Goal: Find specific fact: Find specific page/section

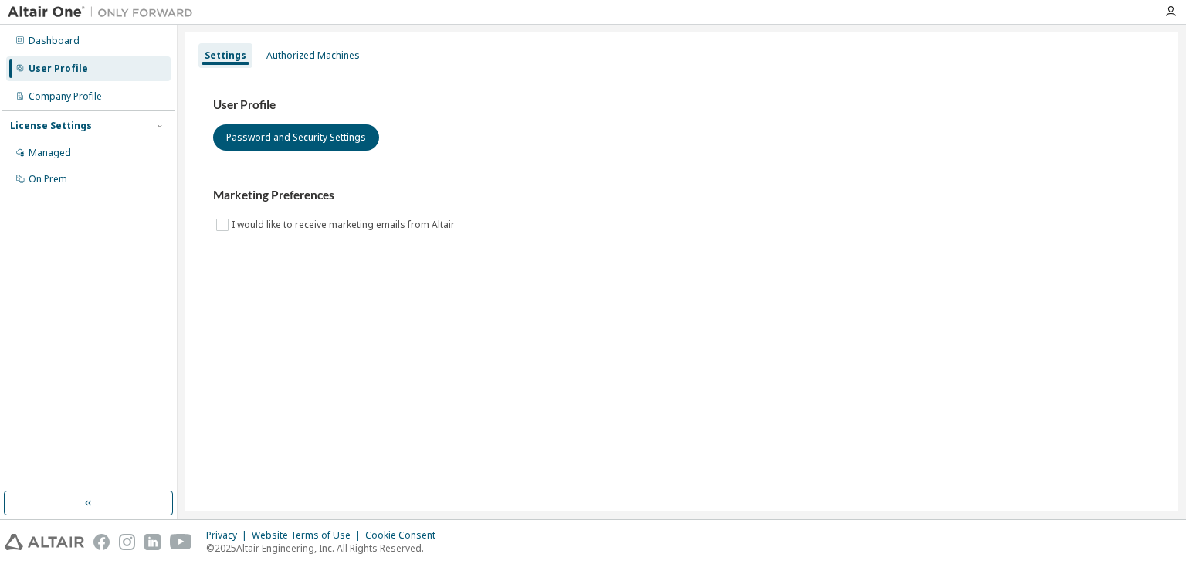
click at [94, 74] on div "User Profile" at bounding box center [88, 68] width 165 height 25
click at [87, 497] on icon "button" at bounding box center [89, 503] width 12 height 12
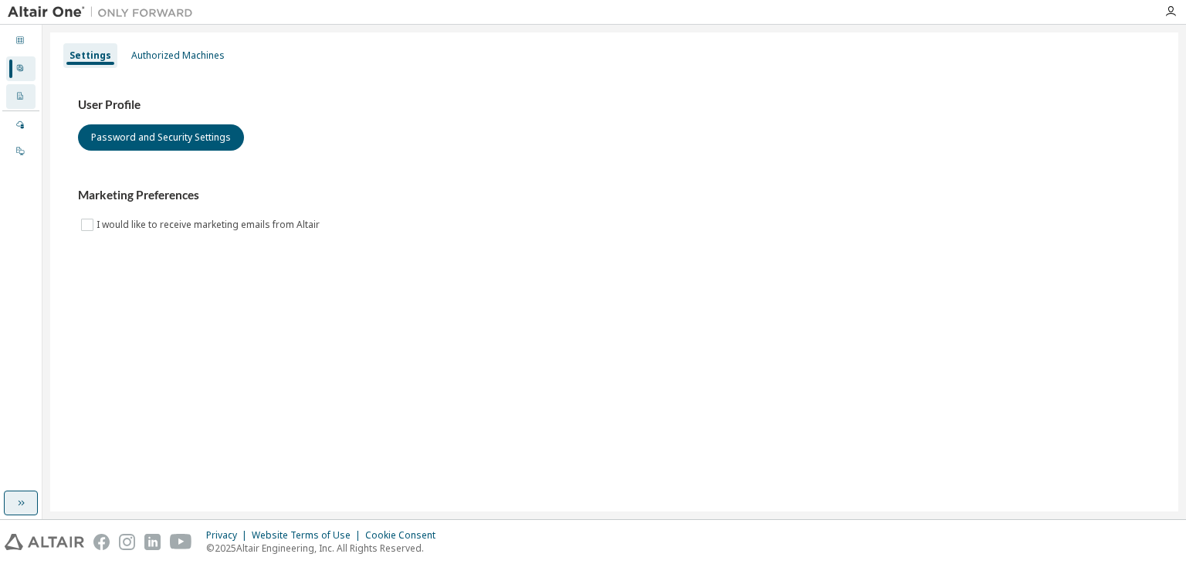
click at [30, 97] on div "Company Profile" at bounding box center [20, 96] width 29 height 25
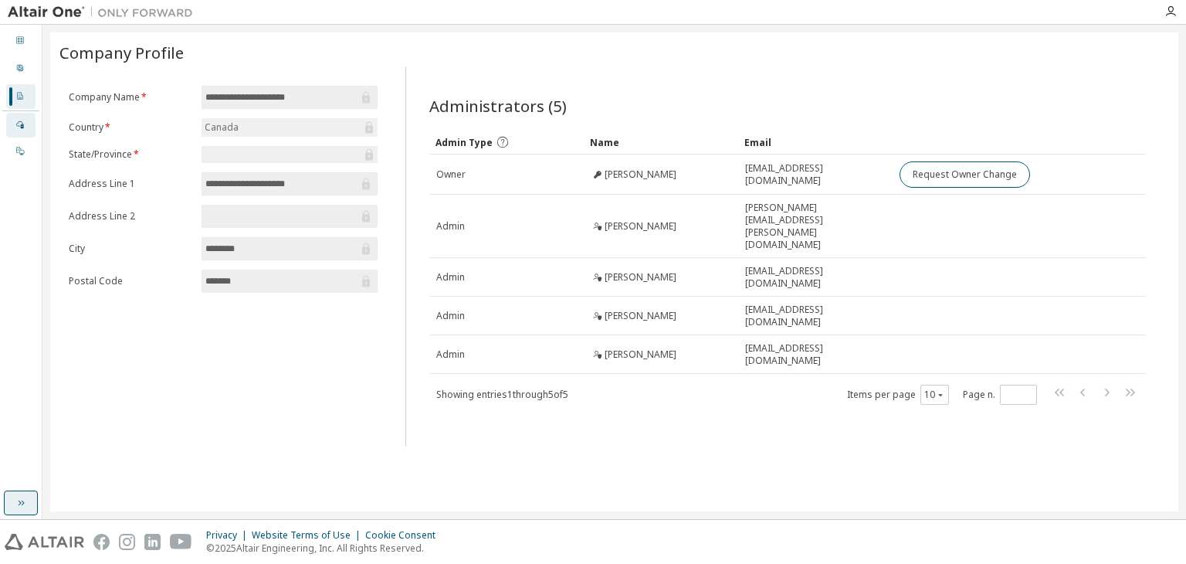
click at [25, 120] on div "Managed" at bounding box center [20, 125] width 29 height 25
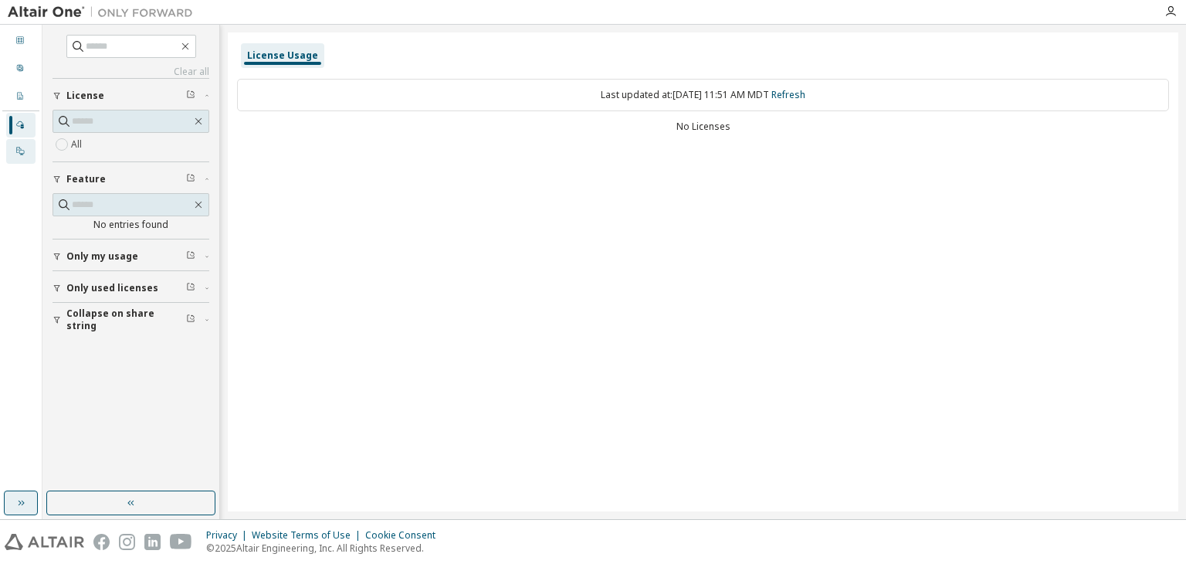
click at [20, 156] on div at bounding box center [19, 151] width 9 height 12
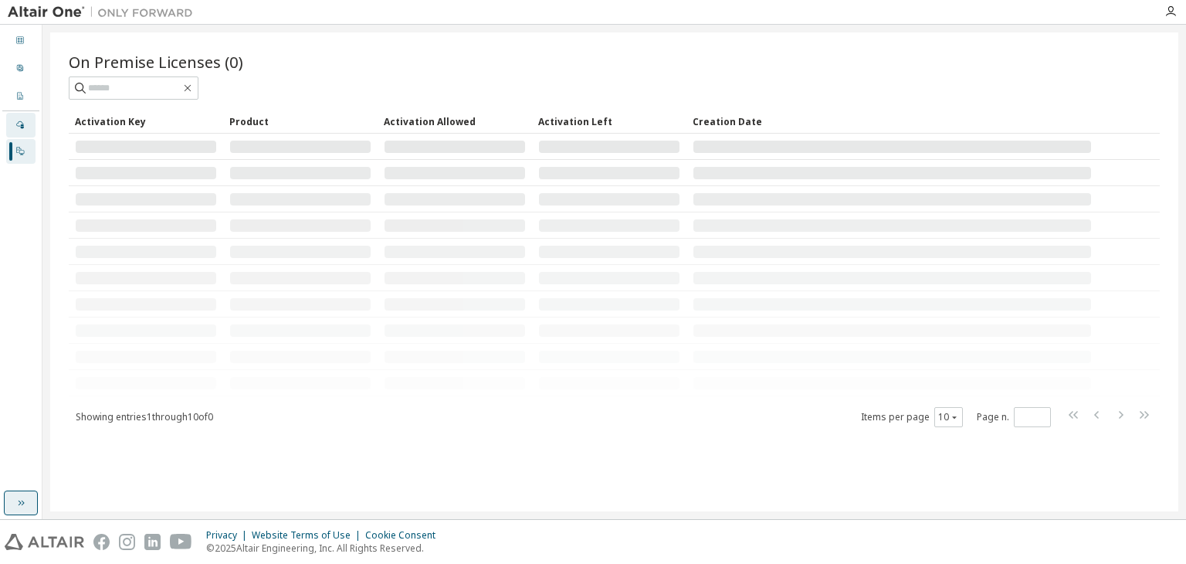
click at [17, 131] on div "Managed" at bounding box center [20, 125] width 29 height 25
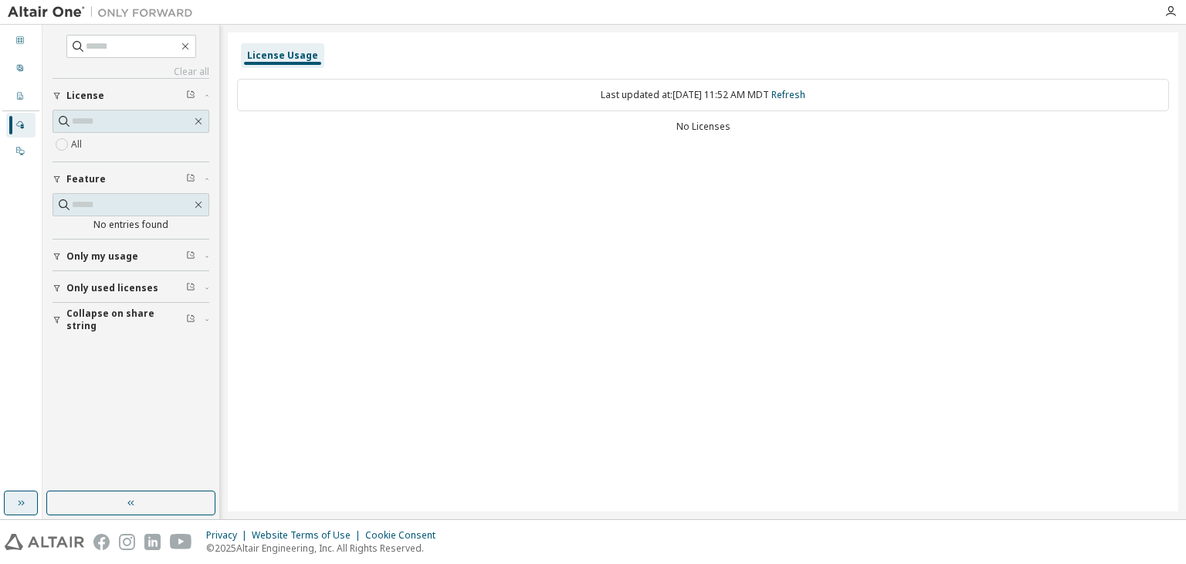
click at [133, 256] on span "Only my usage" at bounding box center [102, 256] width 72 height 12
click at [124, 322] on button "Only used licenses" at bounding box center [131, 333] width 157 height 34
click at [141, 402] on span "Collapse on share string" at bounding box center [126, 409] width 120 height 25
click at [28, 153] on div "On Prem" at bounding box center [20, 151] width 29 height 25
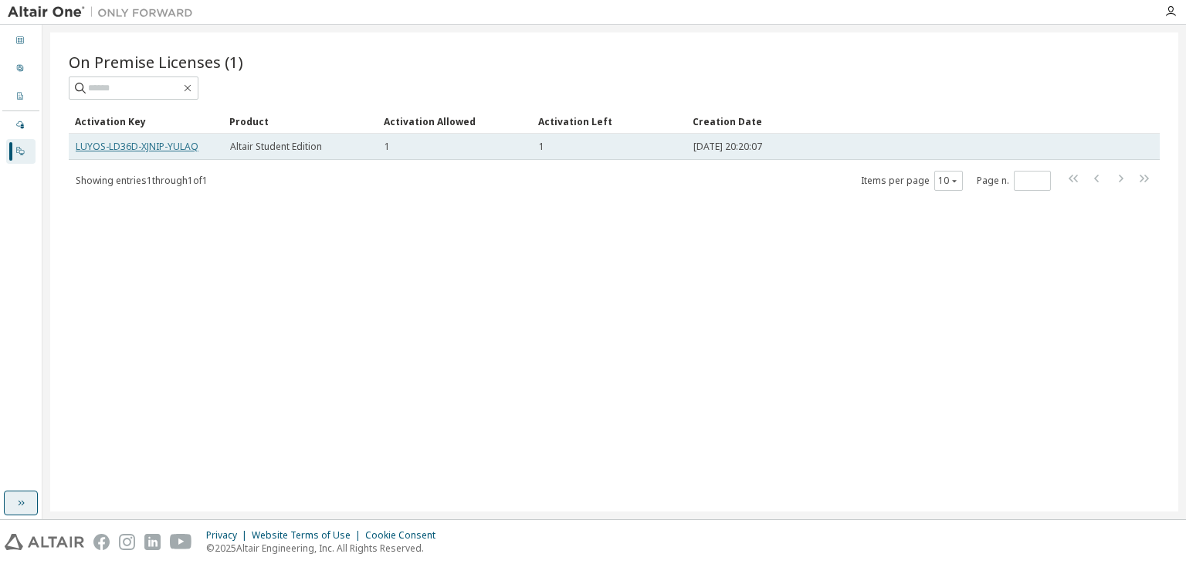
drag, startPoint x: 185, startPoint y: 148, endPoint x: 170, endPoint y: 144, distance: 15.8
click at [170, 144] on link "LUYOS-LD36D-XJNIP-YULAQ" at bounding box center [137, 146] width 123 height 13
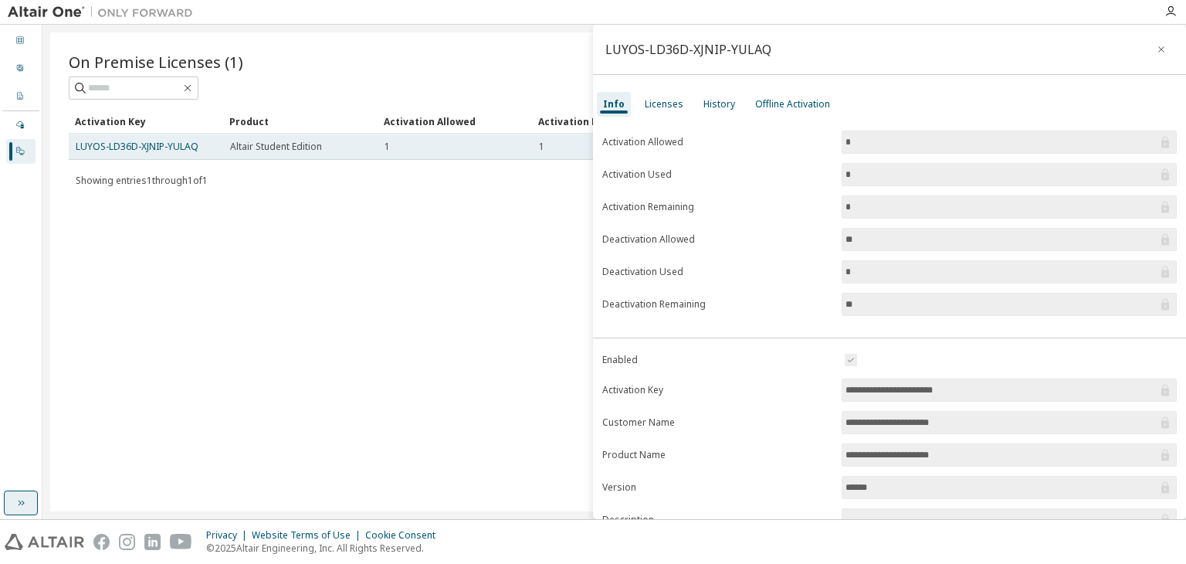
drag, startPoint x: 198, startPoint y: 148, endPoint x: 74, endPoint y: 144, distance: 124.4
click at [148, 143] on link "LUYOS-LD36D-XJNIP-YULAQ" at bounding box center [137, 146] width 123 height 13
drag, startPoint x: 194, startPoint y: 146, endPoint x: 75, endPoint y: 150, distance: 119.0
click at [76, 150] on link "LUYOS-LD36D-XJNIP-YULAQ" at bounding box center [137, 146] width 123 height 13
copy link "LUYOS-LD36D-XJNIP-YULAQ"
